Goal: Task Accomplishment & Management: Use online tool/utility

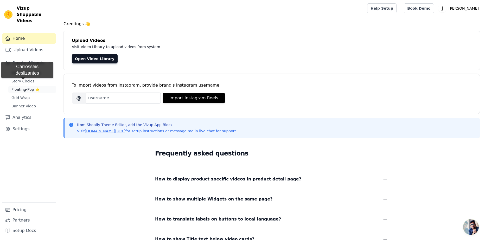
click at [23, 87] on span "Floating-Pop ⭐" at bounding box center [25, 89] width 28 height 5
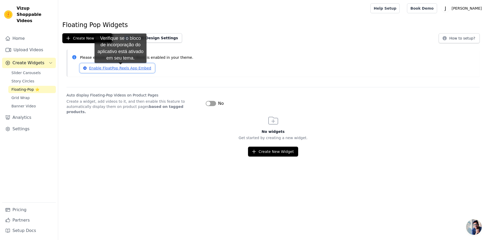
click at [121, 68] on link "Enable FloatPop Reels App Embed" at bounding box center [117, 68] width 75 height 9
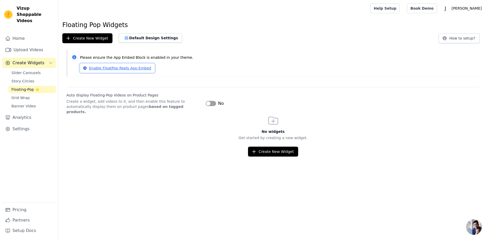
click at [106, 70] on link "Enable FloatPop Reels App Embed" at bounding box center [117, 68] width 75 height 9
click at [129, 39] on button "Default Design Settings" at bounding box center [150, 37] width 63 height 9
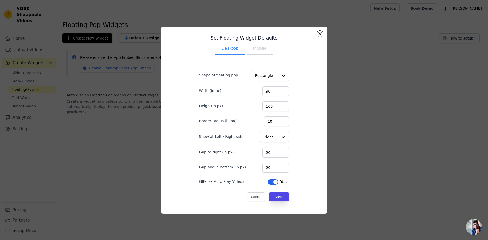
drag, startPoint x: 324, startPoint y: 34, endPoint x: 203, endPoint y: 40, distance: 120.8
click at [323, 34] on div "Set Floating Widget Defaults Desktop Mobile Shape of floating pop Rectangle Wid…" at bounding box center [244, 120] width 166 height 187
click at [319, 35] on button "Close modal" at bounding box center [320, 34] width 6 height 6
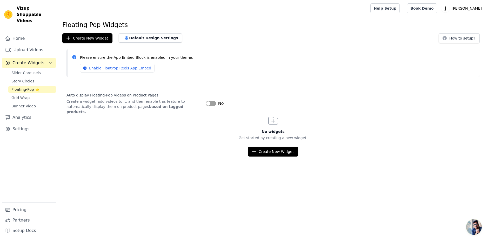
click at [214, 102] on button "Label" at bounding box center [211, 103] width 10 height 5
click at [18, 69] on link "Slider Carousels" at bounding box center [32, 72] width 48 height 7
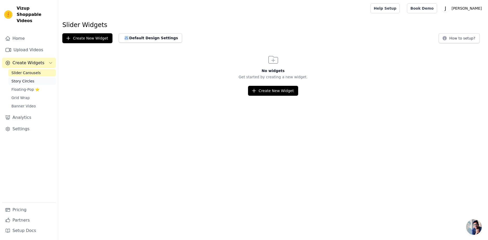
click at [29, 78] on span "Story Circles" at bounding box center [22, 80] width 23 height 5
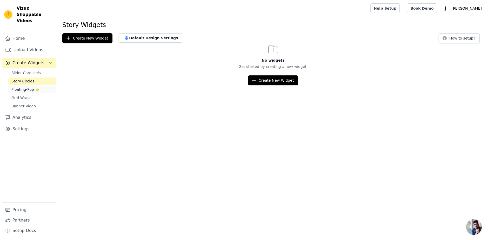
click at [34, 87] on span "Floating-Pop ⭐" at bounding box center [25, 89] width 28 height 5
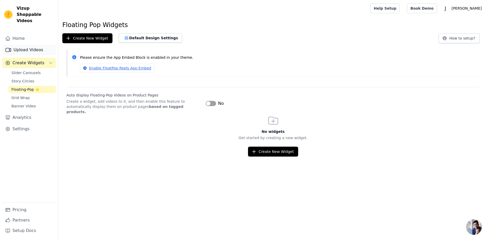
click at [33, 45] on link "Upload Videos" at bounding box center [29, 50] width 54 height 10
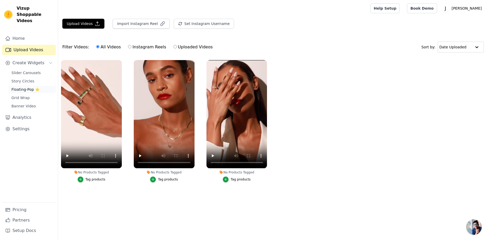
click at [33, 87] on span "Floating-Pop ⭐" at bounding box center [25, 89] width 28 height 5
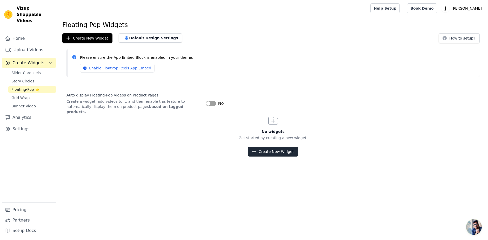
drag, startPoint x: 280, startPoint y: 153, endPoint x: 279, endPoint y: 150, distance: 3.0
click at [280, 152] on html "Vizup Shoppable Videos Home Upload Videos Create Widgets Slider Carousels Story…" at bounding box center [244, 78] width 488 height 156
click at [279, 148] on button "Create New Widget" at bounding box center [273, 152] width 50 height 10
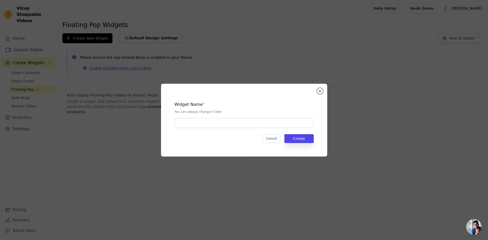
click at [211, 130] on div "Widget Name * You can always change it later Cancel Create" at bounding box center [244, 120] width 150 height 56
click at [213, 123] on input "text" at bounding box center [244, 123] width 139 height 10
type input "home"
click at [312, 139] on button "Create" at bounding box center [299, 138] width 29 height 9
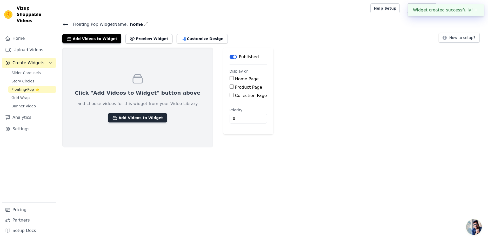
click at [132, 119] on button "Add Videos to Widget" at bounding box center [137, 117] width 59 height 9
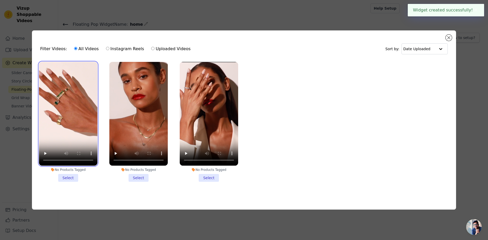
click at [72, 138] on video at bounding box center [68, 114] width 58 height 104
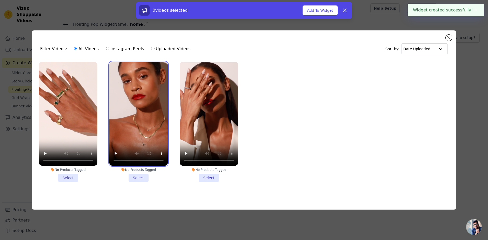
click at [142, 130] on video at bounding box center [138, 114] width 58 height 104
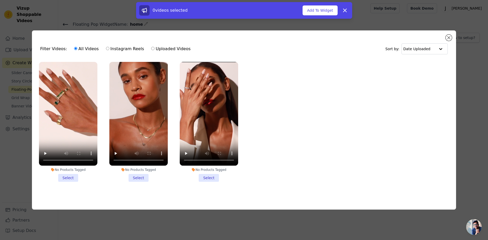
click at [70, 177] on li "No Products Tagged Select" at bounding box center [68, 122] width 58 height 120
click at [0, 0] on input "No Products Tagged Select" at bounding box center [0, 0] width 0 height 0
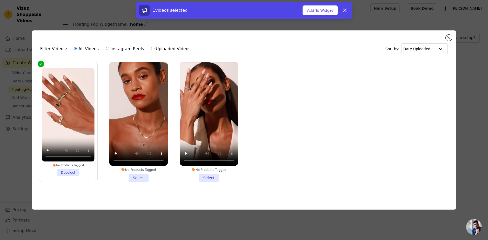
drag, startPoint x: 134, startPoint y: 175, endPoint x: 136, endPoint y: 176, distance: 2.7
click at [134, 175] on li "No Products Tagged Select" at bounding box center [138, 122] width 58 height 120
click at [0, 0] on input "No Products Tagged Select" at bounding box center [0, 0] width 0 height 0
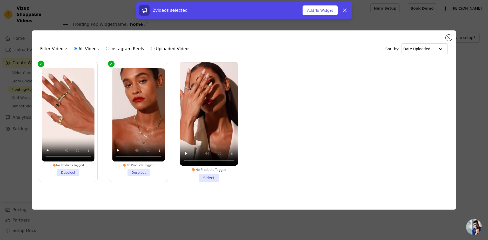
click at [217, 174] on li "No Products Tagged Select" at bounding box center [209, 122] width 58 height 120
click at [0, 0] on input "No Products Tagged Select" at bounding box center [0, 0] width 0 height 0
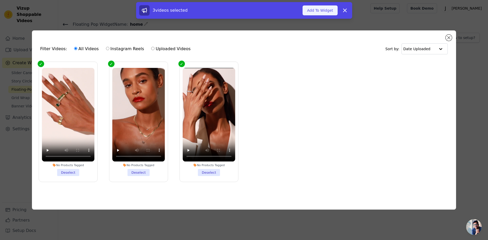
click at [317, 9] on button "Add To Widget" at bounding box center [320, 10] width 35 height 10
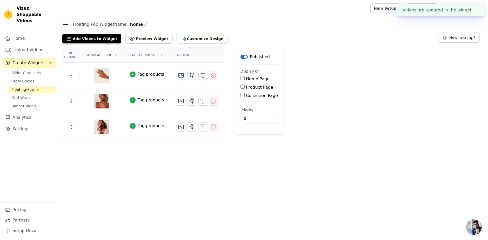
click at [359, 140] on html "Videos are updated in the widget. ✖ Vizup Shoppable Videos Home Upload Videos C…" at bounding box center [244, 70] width 488 height 140
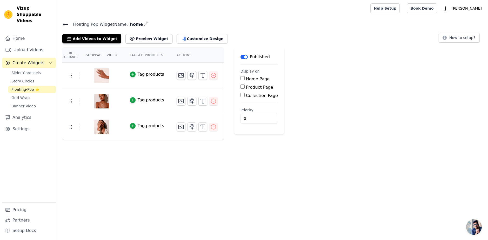
click at [252, 80] on label "Home Page" at bounding box center [258, 78] width 24 height 5
click at [245, 80] on input "Home Page" at bounding box center [243, 78] width 4 height 4
checkbox input "true"
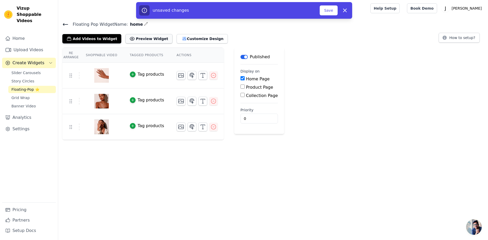
click at [134, 43] on button "Preview Widget" at bounding box center [149, 38] width 47 height 9
click at [182, 35] on button "Customize Design" at bounding box center [202, 38] width 51 height 9
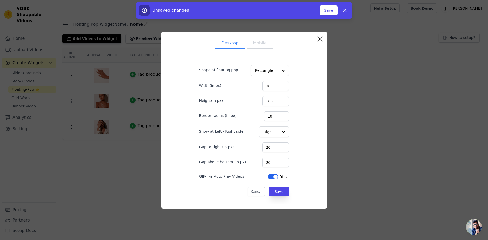
click at [259, 43] on button "Mobile" at bounding box center [260, 43] width 26 height 11
click at [264, 68] on input "Shape of floating pop" at bounding box center [266, 70] width 23 height 10
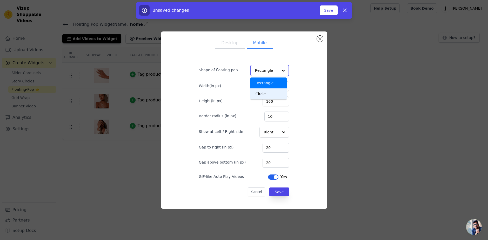
click at [261, 91] on div "Circle" at bounding box center [269, 93] width 37 height 11
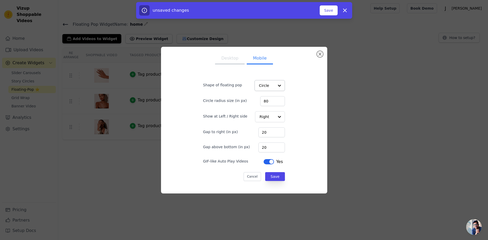
click at [302, 145] on div "Desktop Mobile Shape of floating pop Circle Circle radius size (in px) 80 Show …" at bounding box center [244, 120] width 158 height 138
click at [272, 174] on button "Save" at bounding box center [275, 176] width 20 height 9
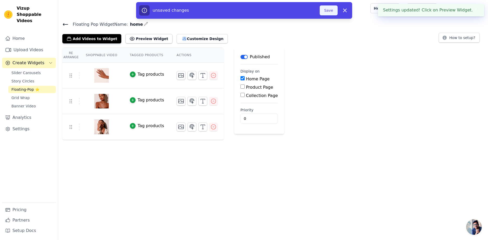
click at [332, 14] on button "Save" at bounding box center [329, 10] width 18 height 10
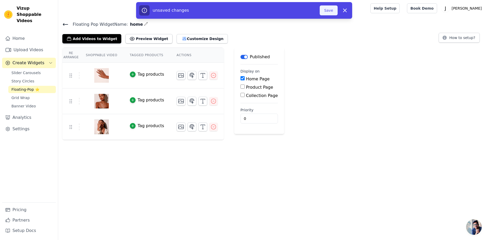
click at [325, 10] on button "Save" at bounding box center [329, 10] width 18 height 10
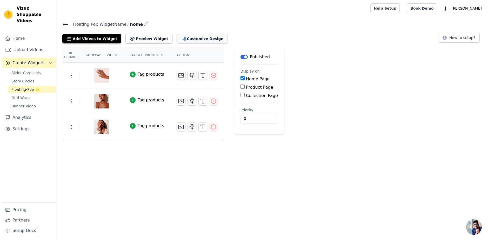
click at [178, 35] on button "Customize Design" at bounding box center [202, 38] width 51 height 9
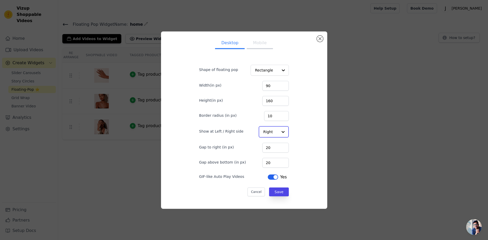
click at [269, 134] on input "Show at Left / Right side" at bounding box center [271, 132] width 15 height 10
click at [267, 142] on div "Left" at bounding box center [273, 144] width 29 height 11
click at [273, 71] on input "Shape of floating pop" at bounding box center [266, 70] width 23 height 10
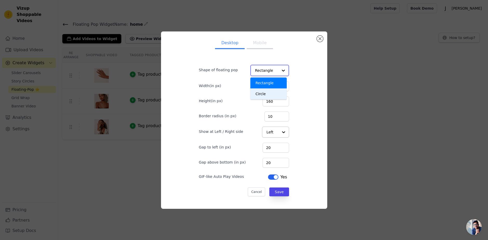
click at [269, 95] on div "Circle" at bounding box center [269, 93] width 37 height 11
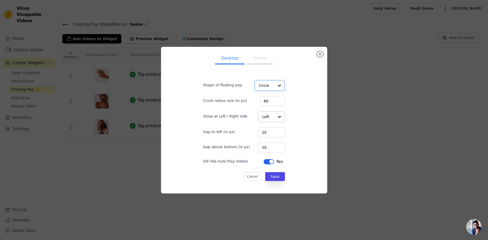
click at [260, 58] on button "Mobile" at bounding box center [260, 58] width 26 height 11
drag, startPoint x: 267, startPoint y: 109, endPoint x: 266, endPoint y: 113, distance: 4.1
click at [267, 109] on form "Shape of floating pop Circle Circle radius size (in px) 80 Show at Left / Right…" at bounding box center [244, 128] width 90 height 114
click at [266, 113] on input "Show at Left / Right side" at bounding box center [266, 117] width 15 height 10
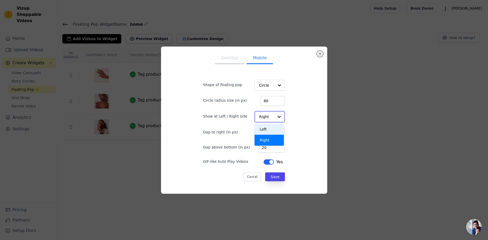
click at [267, 132] on div "Left" at bounding box center [269, 129] width 29 height 11
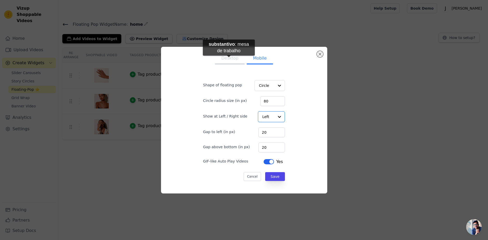
click at [229, 61] on button "Desktop" at bounding box center [230, 58] width 30 height 11
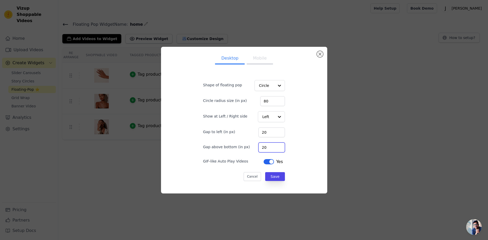
drag, startPoint x: 262, startPoint y: 146, endPoint x: 256, endPoint y: 146, distance: 5.7
click at [259, 146] on input "20" at bounding box center [272, 147] width 27 height 10
type input "100"
click at [257, 60] on button "Mobile" at bounding box center [260, 58] width 26 height 11
drag, startPoint x: 262, startPoint y: 146, endPoint x: 252, endPoint y: 146, distance: 9.4
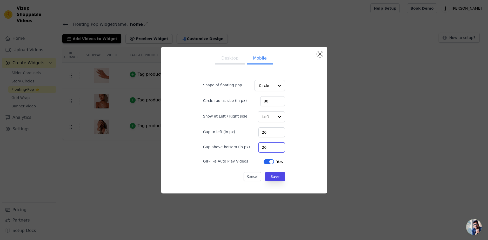
click at [254, 146] on div "Gap above bottom (in px) 20" at bounding box center [244, 146] width 82 height 11
type input "100"
click at [275, 175] on button "Save" at bounding box center [275, 176] width 20 height 9
